Goal: Information Seeking & Learning: Learn about a topic

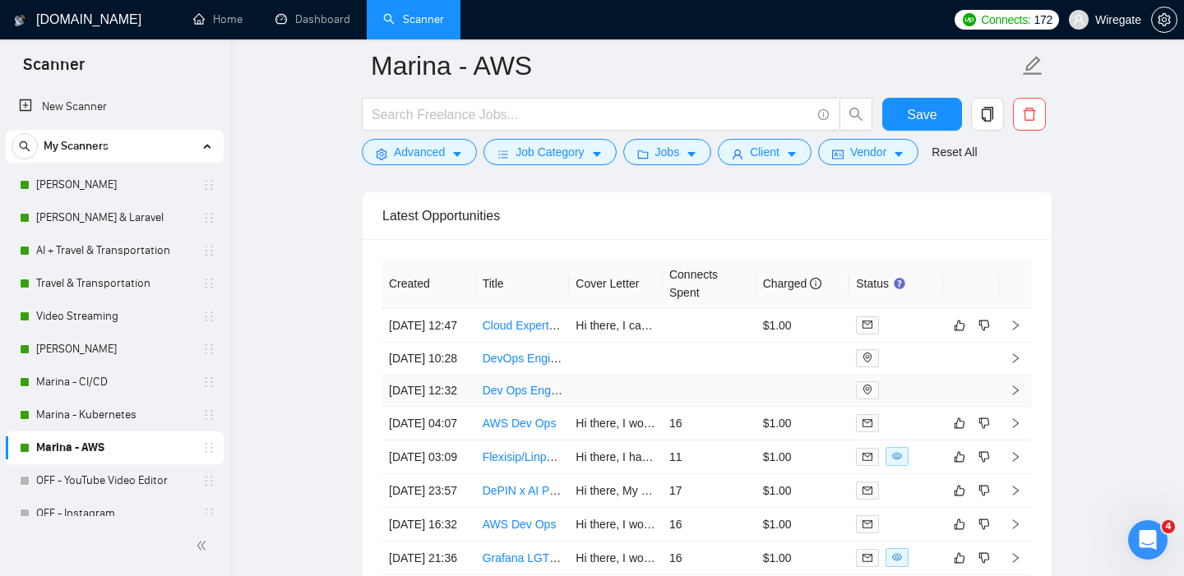
scroll to position [4035, 0]
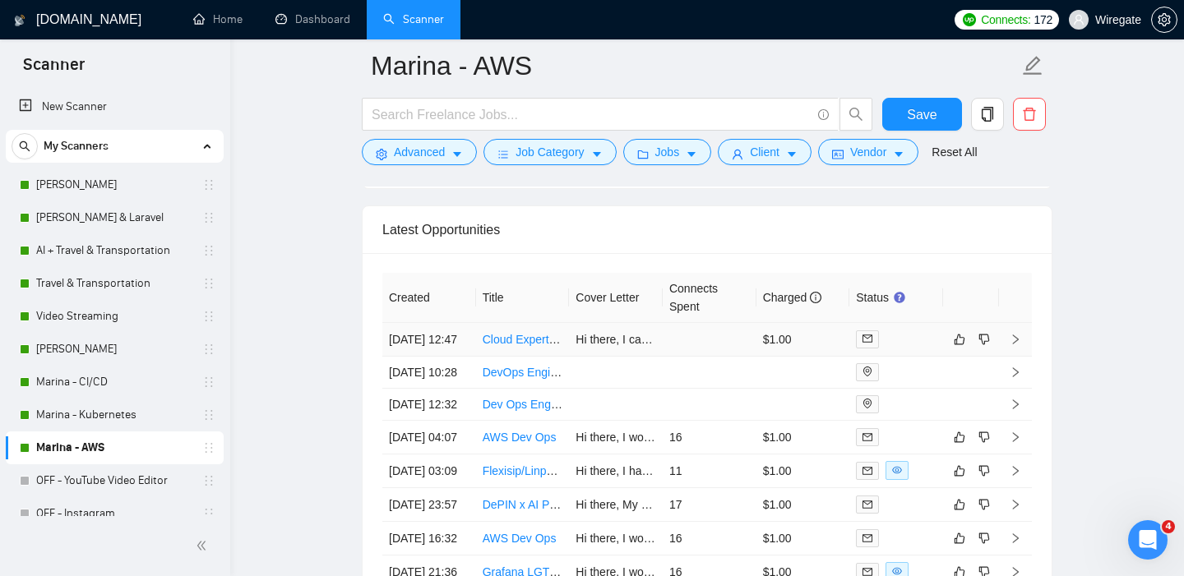
click at [496, 346] on link "Cloud Expert Needed for Azure to AWS Migration Evaluation" at bounding box center [636, 339] width 308 height 13
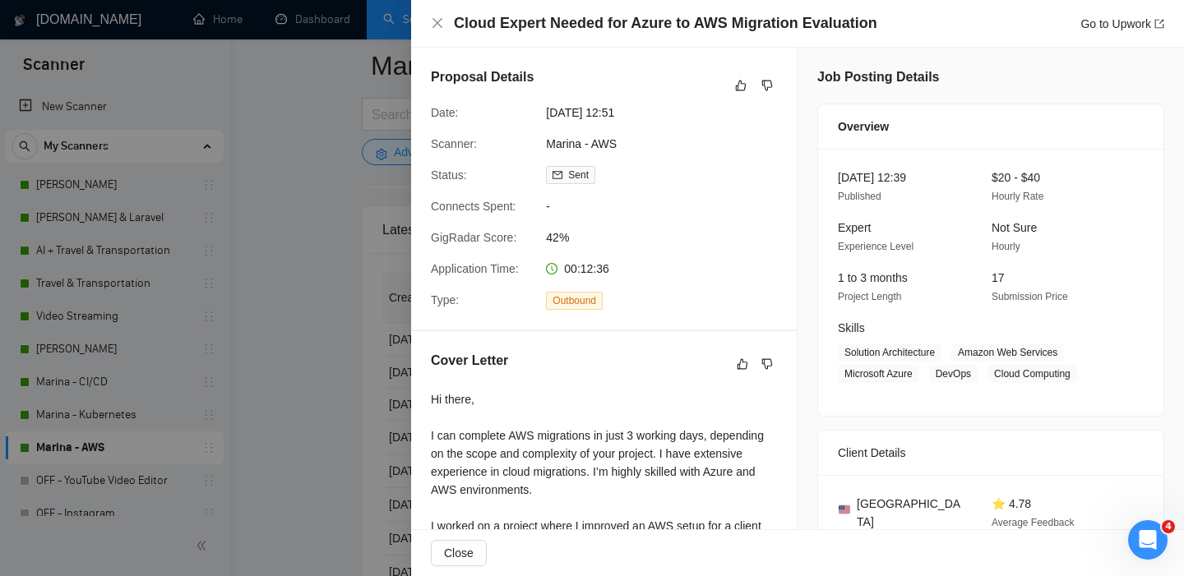
click at [427, 14] on div "Cloud Expert Needed for Azure to AWS Migration Evaluation Go to Upwork" at bounding box center [797, 24] width 773 height 48
click at [434, 19] on icon "close" at bounding box center [437, 22] width 13 height 13
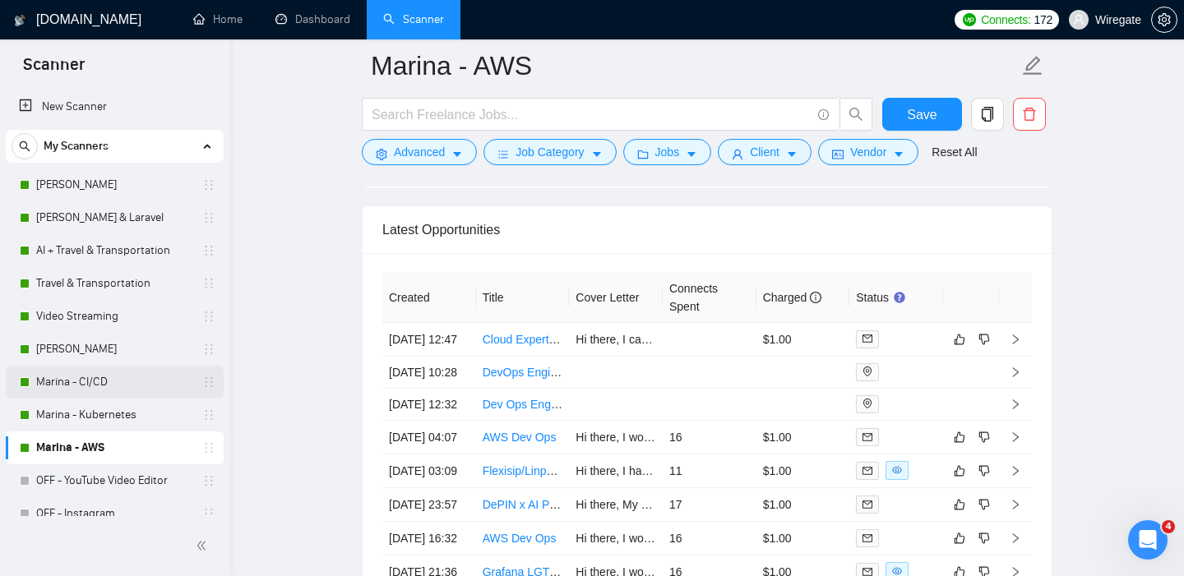
click at [89, 387] on link "Marina - CI/CD" at bounding box center [114, 382] width 156 height 33
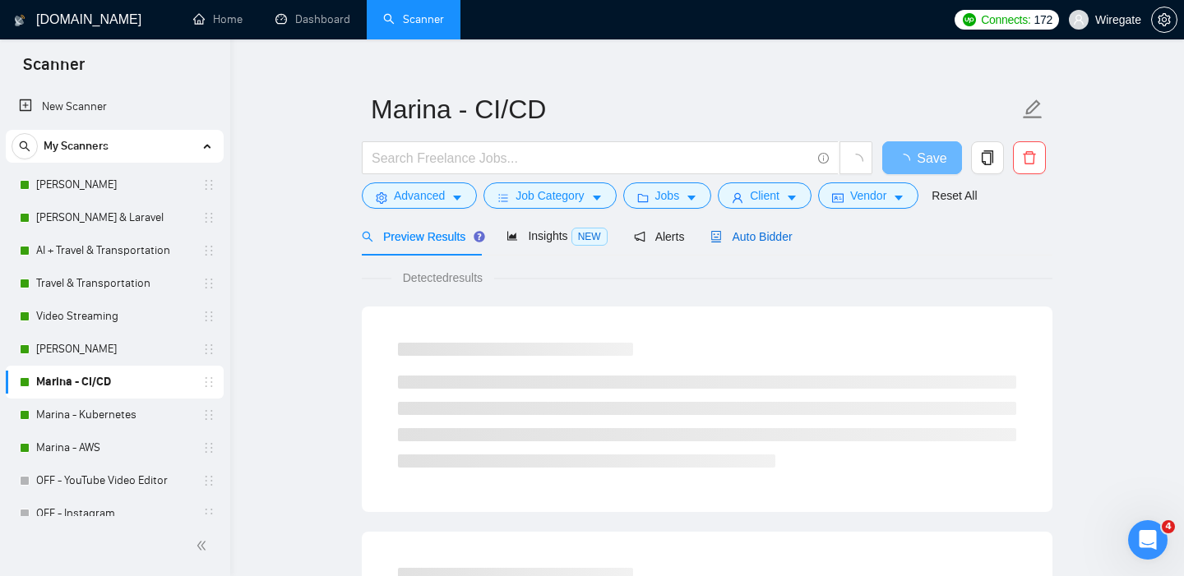
click at [772, 233] on span "Auto Bidder" at bounding box center [750, 236] width 81 height 13
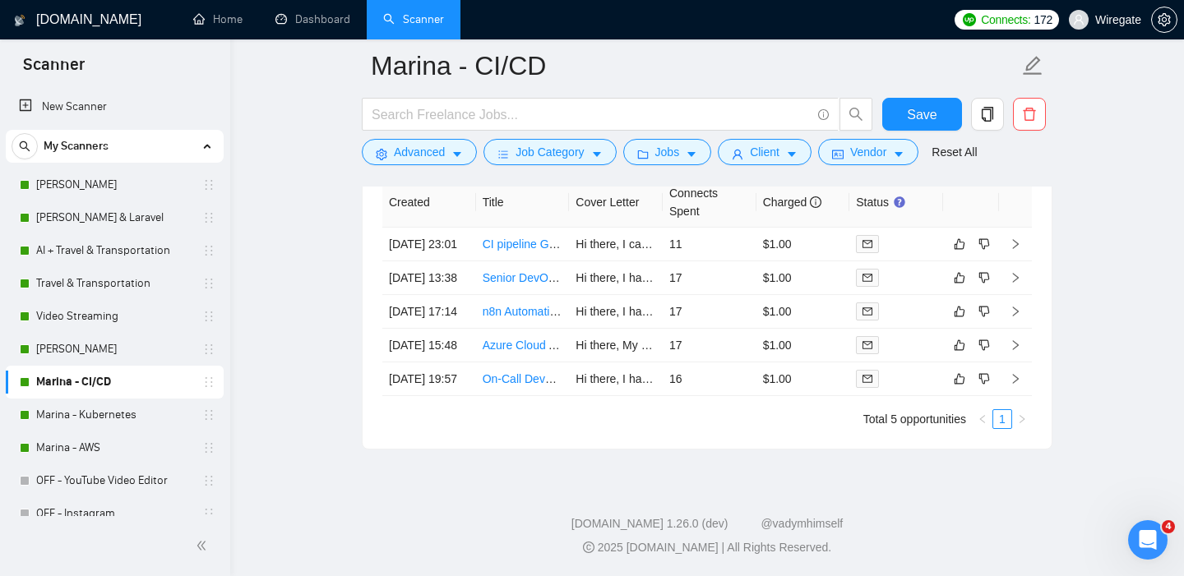
scroll to position [4118, 0]
click at [495, 238] on link "CI pipeline Github Actions" at bounding box center [548, 244] width 132 height 13
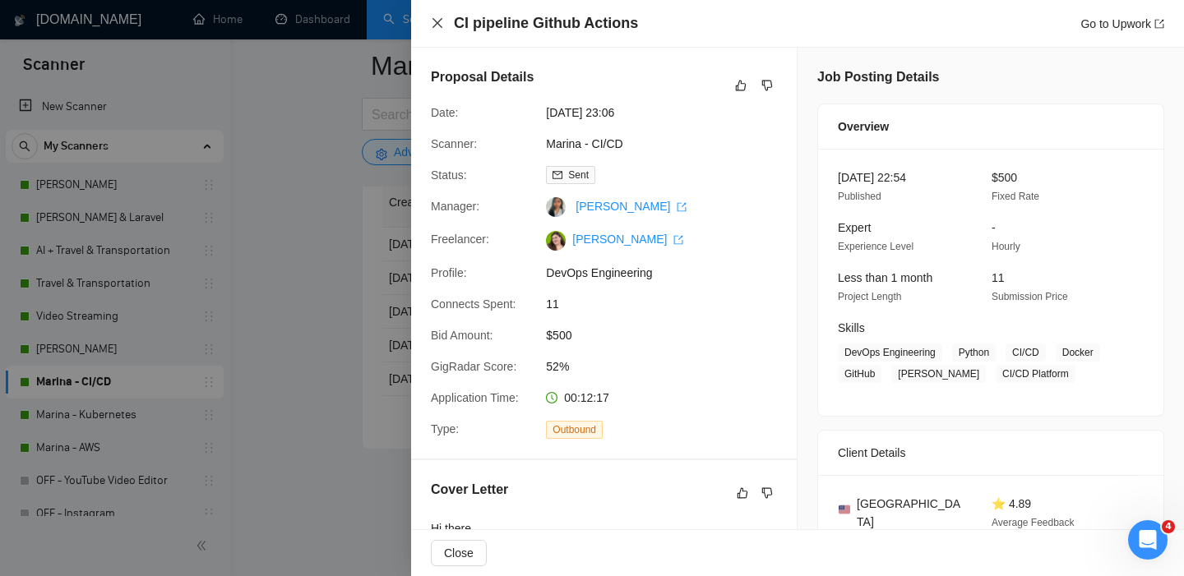
drag, startPoint x: 437, startPoint y: 23, endPoint x: 409, endPoint y: 141, distance: 121.6
click at [437, 23] on icon "close" at bounding box center [437, 23] width 10 height 10
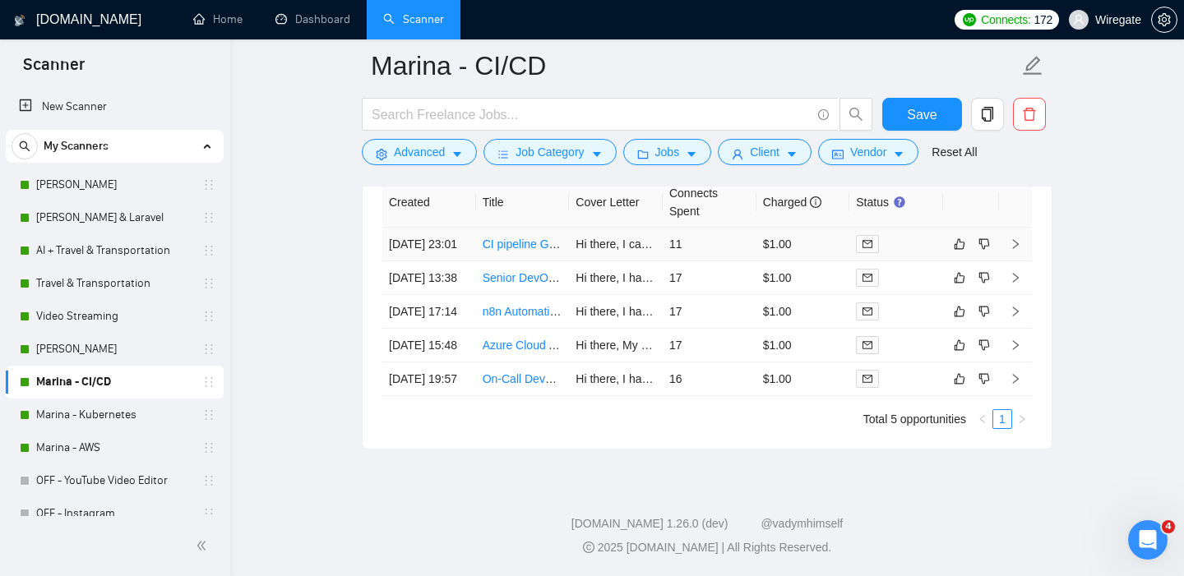
click at [432, 235] on td "[DATE] 23:01" at bounding box center [429, 245] width 94 height 34
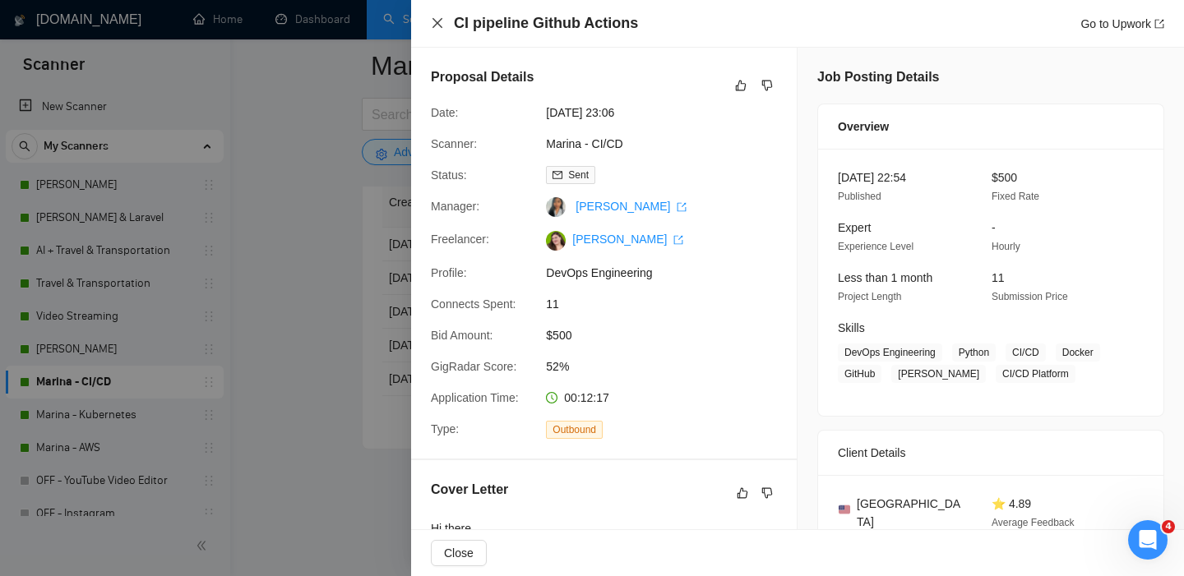
click at [442, 18] on icon "close" at bounding box center [437, 22] width 13 height 13
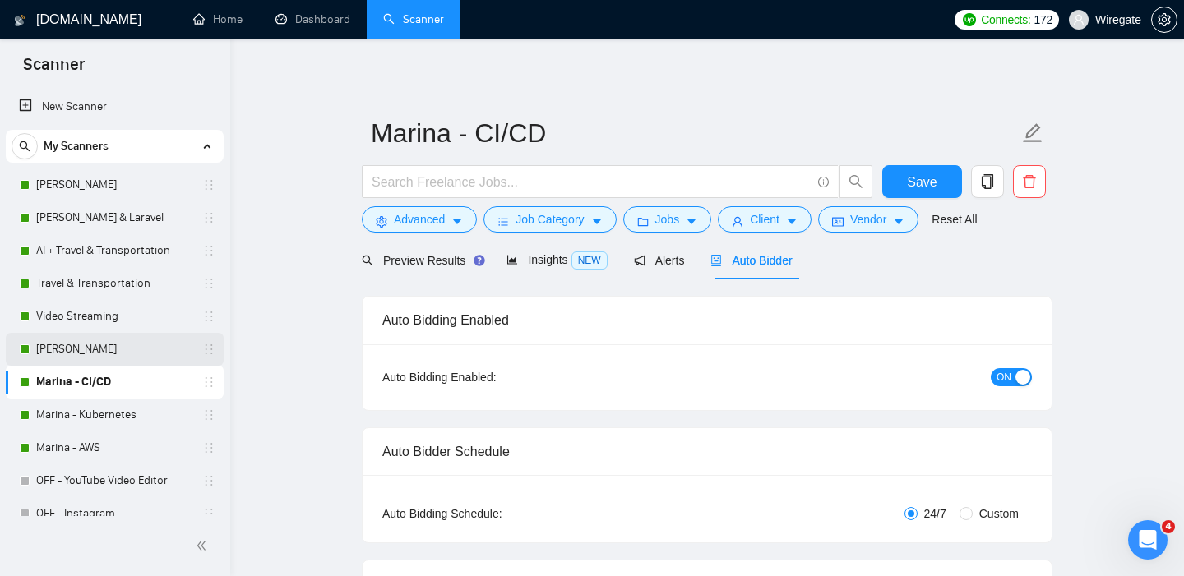
click at [75, 348] on link "[PERSON_NAME]" at bounding box center [114, 349] width 156 height 33
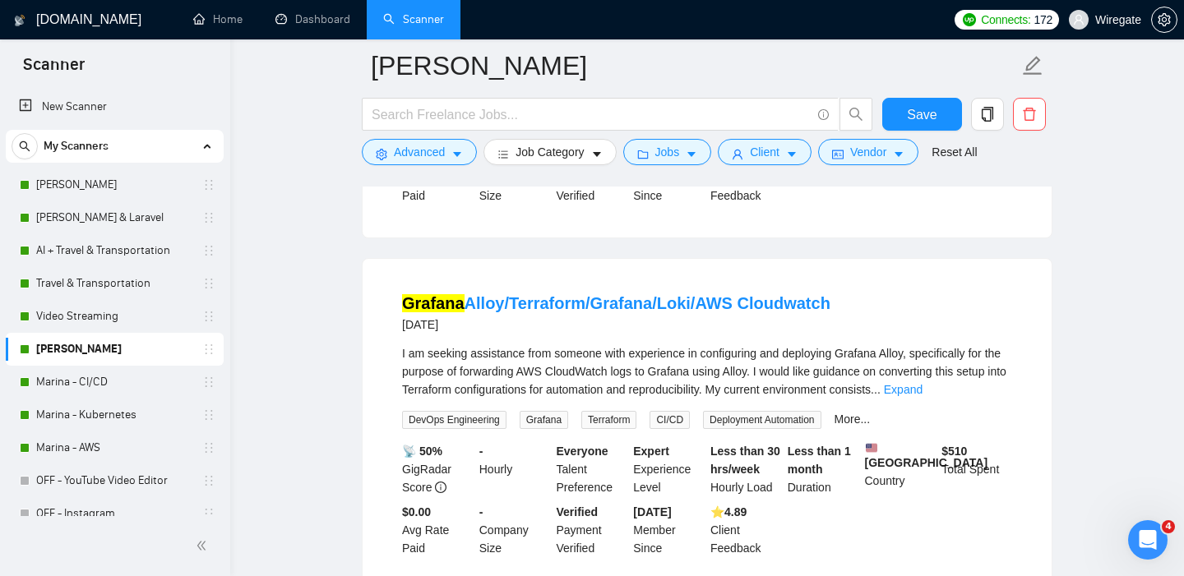
scroll to position [2223, 0]
